Goal: Task Accomplishment & Management: Manage account settings

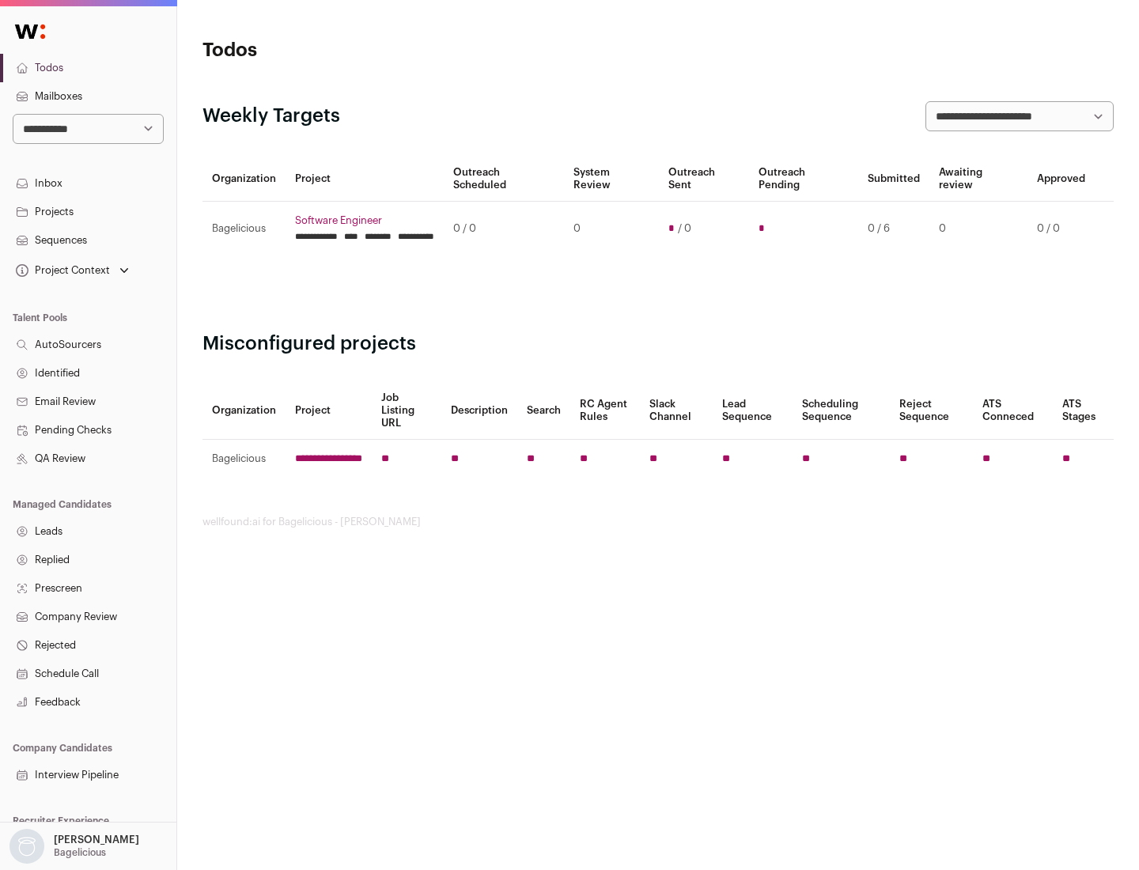
click at [88, 211] on link "Projects" at bounding box center [88, 212] width 176 height 28
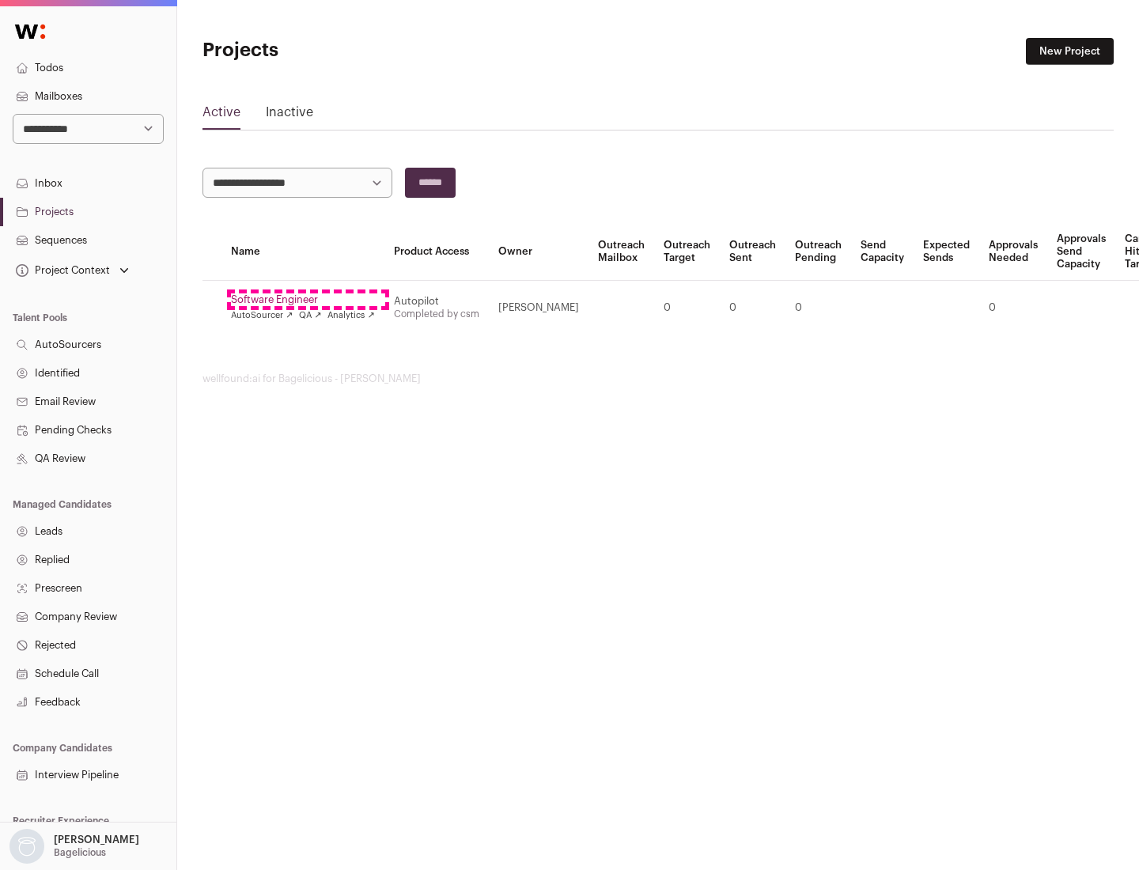
click at [308, 300] on link "Software Engineer" at bounding box center [303, 299] width 144 height 13
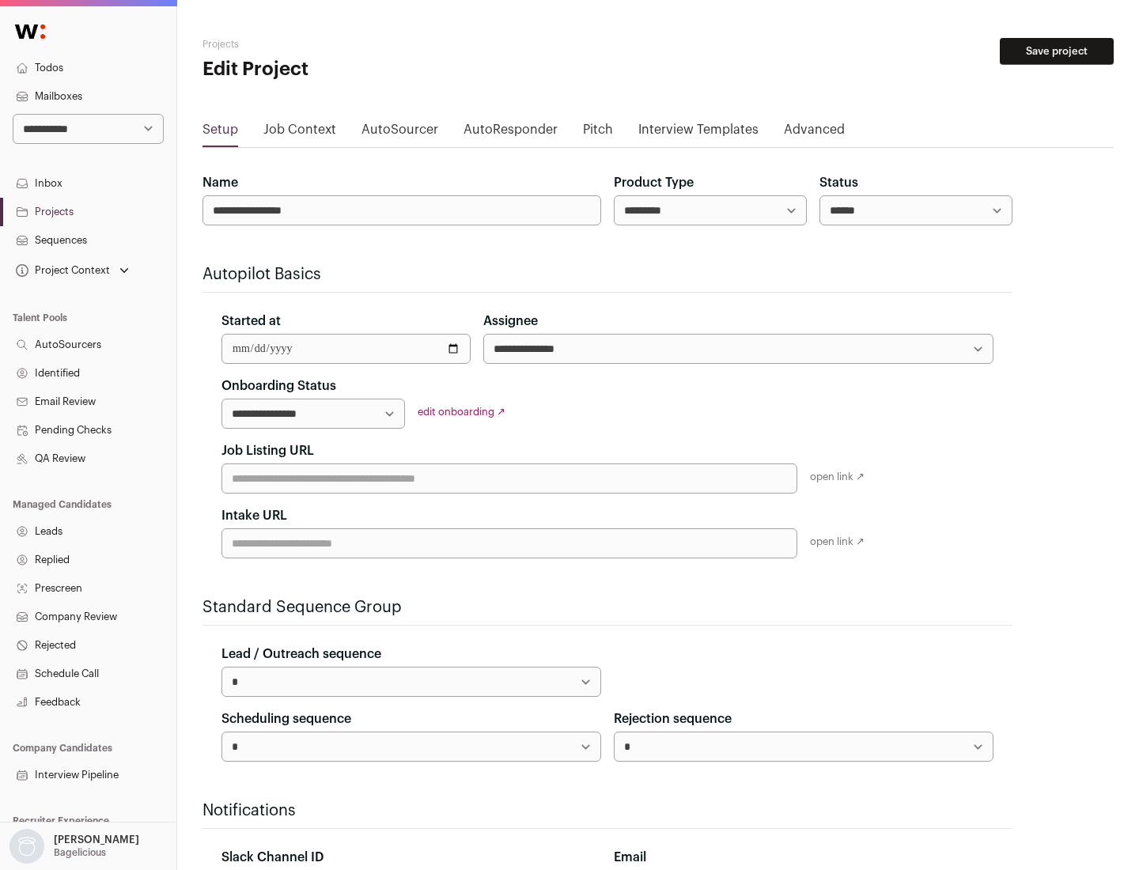
click at [1057, 51] on button "Save project" at bounding box center [1057, 51] width 114 height 27
